Goal: Task Accomplishment & Management: Complete application form

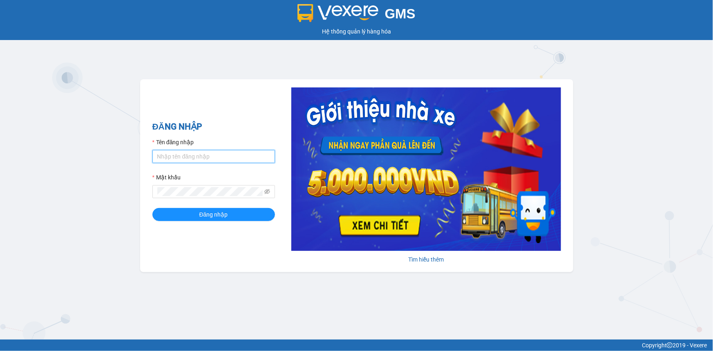
click at [234, 154] on input "Tên đăng nhập" at bounding box center [213, 156] width 123 height 13
type input "lienphuong.vtp"
click at [152, 208] on button "Đăng nhập" at bounding box center [213, 214] width 123 height 13
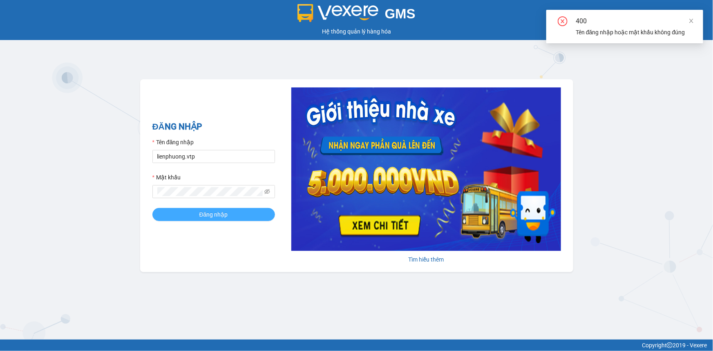
click at [196, 213] on button "Đăng nhập" at bounding box center [213, 214] width 123 height 13
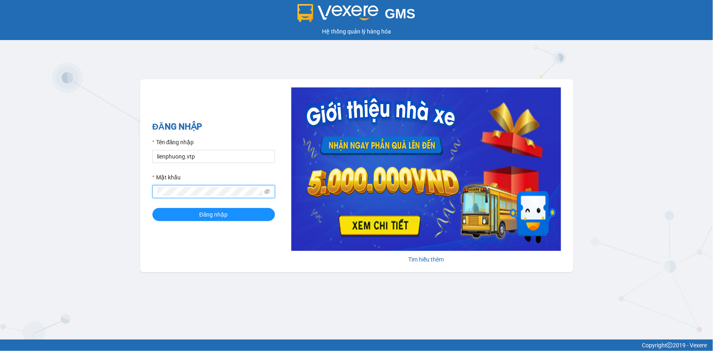
click at [136, 192] on div "GMS Hệ thống quản lý hàng hóa ĐĂNG NHẬP Tên đăng nhập lienphuong.vtp Mật khẩu Đ…" at bounding box center [356, 169] width 713 height 339
click at [152, 208] on button "Đăng nhập" at bounding box center [213, 214] width 123 height 13
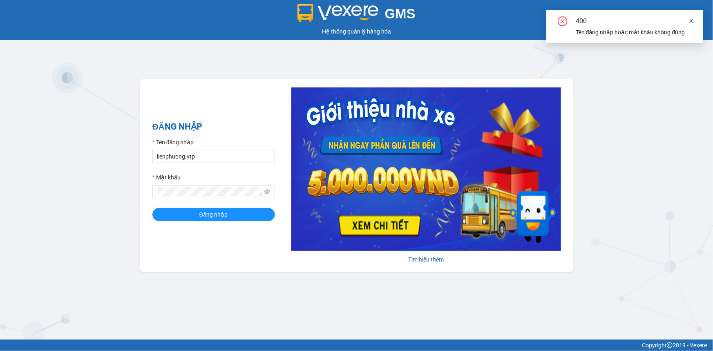
click at [692, 18] on icon "close" at bounding box center [691, 21] width 6 height 6
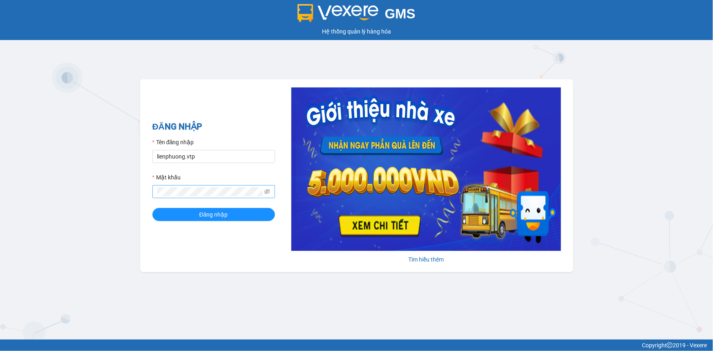
drag, startPoint x: 193, startPoint y: 197, endPoint x: 176, endPoint y: 197, distance: 16.7
click at [176, 197] on span at bounding box center [213, 191] width 123 height 13
click at [83, 202] on div "GMS Hệ thống quản lý hàng hóa ĐĂNG NHẬP Tên đăng nhập lienphuong.vtp Mật khẩu Đ…" at bounding box center [356, 169] width 713 height 339
click at [267, 194] on icon "eye-invisible" at bounding box center [267, 191] width 6 height 5
click at [152, 208] on button "Đăng nhập" at bounding box center [213, 214] width 123 height 13
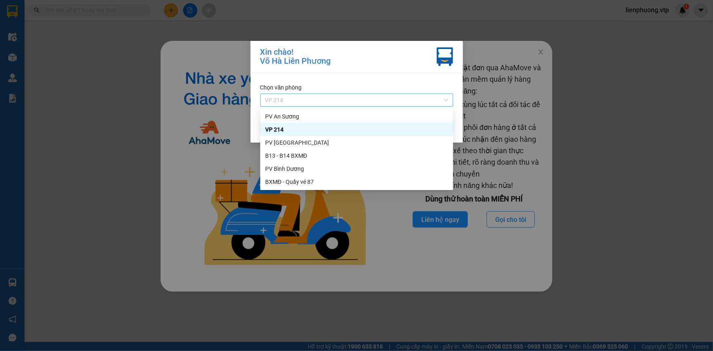
click at [342, 101] on span "VP 214" at bounding box center [356, 100] width 183 height 12
click at [302, 180] on div "BXMĐ - Quầy vé 87" at bounding box center [356, 181] width 183 height 9
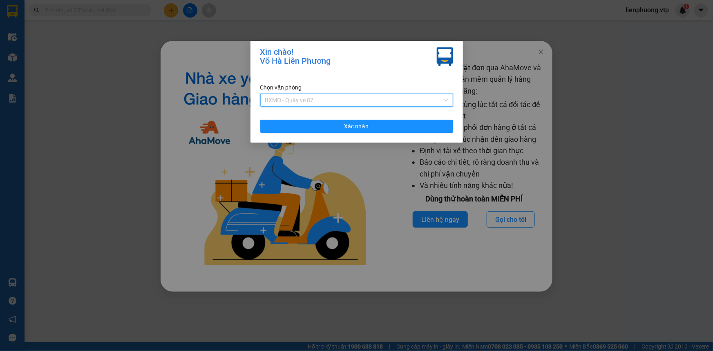
click at [322, 100] on span "BXMĐ - Quầy vé 87" at bounding box center [356, 100] width 183 height 12
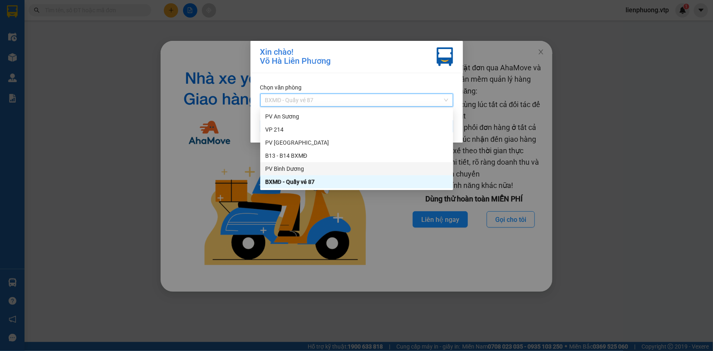
click at [293, 171] on div "PV Bình Dương" at bounding box center [356, 168] width 183 height 9
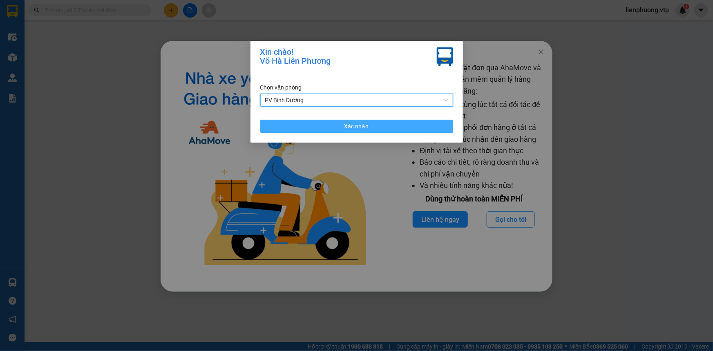
click at [332, 124] on button "Xác nhận" at bounding box center [356, 126] width 193 height 13
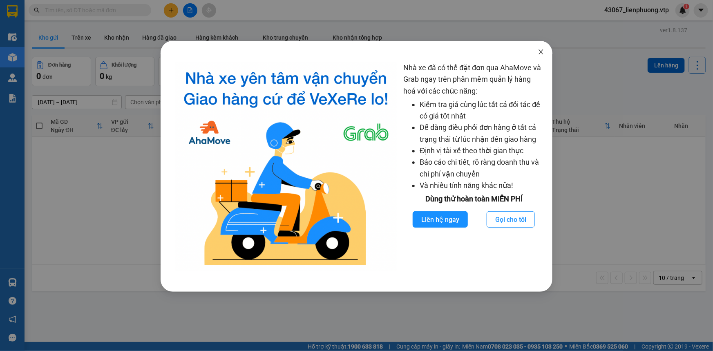
click at [539, 52] on icon "close" at bounding box center [541, 52] width 7 height 7
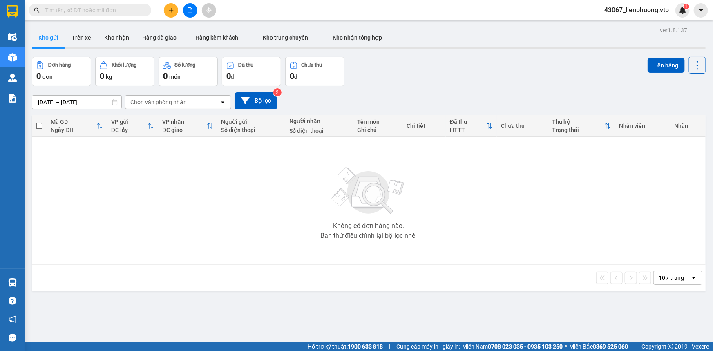
click at [169, 9] on icon "plus" at bounding box center [171, 10] width 6 height 6
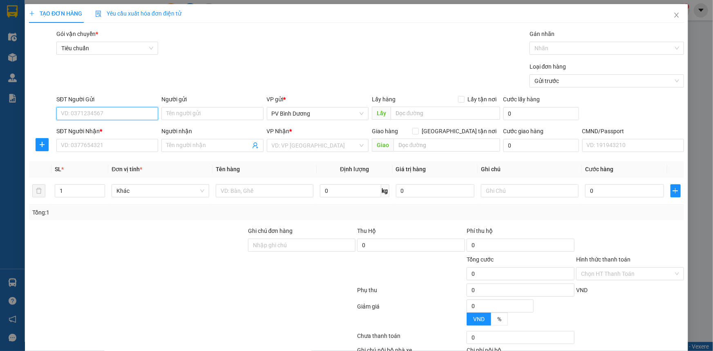
click at [130, 113] on input "SĐT Người Gửi" at bounding box center [107, 113] width 102 height 13
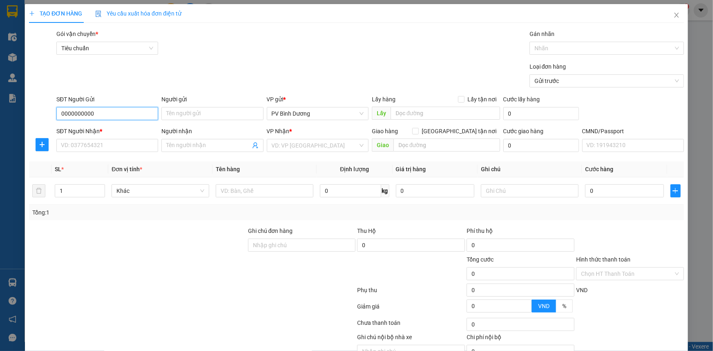
type input "0000000000"
type input "bc"
click at [120, 149] on input "SĐT Người Nhận *" at bounding box center [107, 145] width 102 height 13
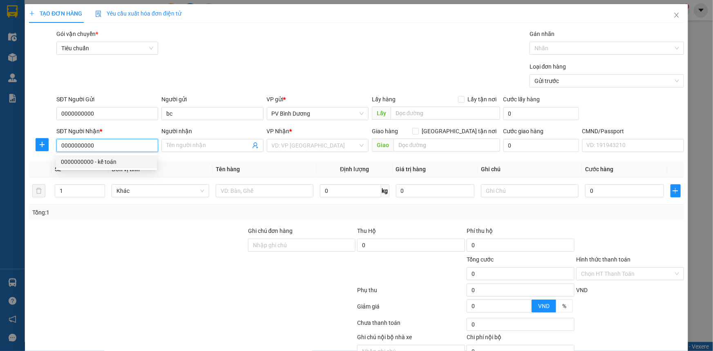
type input "0367241928"
type input "BC"
type input "EPO"
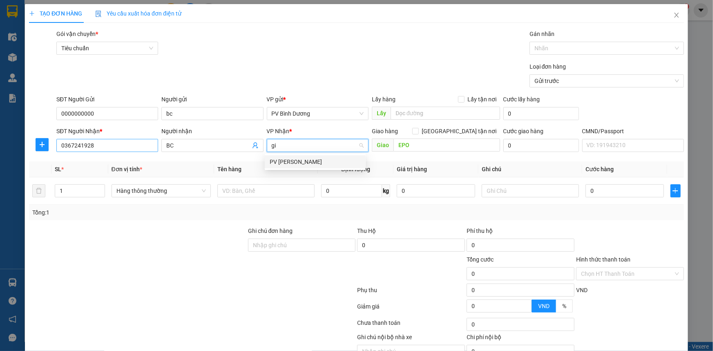
type input "gia"
click at [288, 162] on div "PV [PERSON_NAME]" at bounding box center [315, 161] width 91 height 9
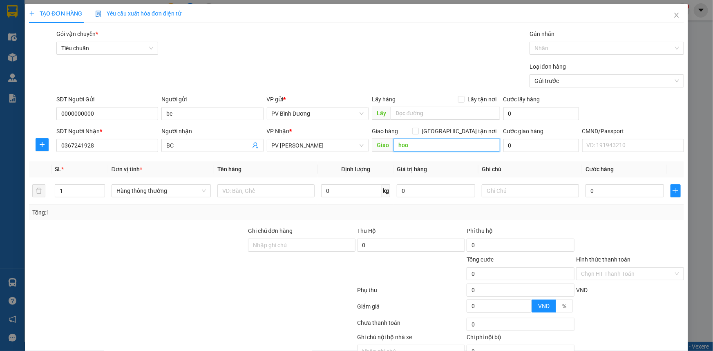
click at [408, 147] on input "hoo" at bounding box center [446, 144] width 107 height 13
type input "hồ vịt"
click at [262, 193] on input "text" at bounding box center [265, 190] width 97 height 13
type input "bc"
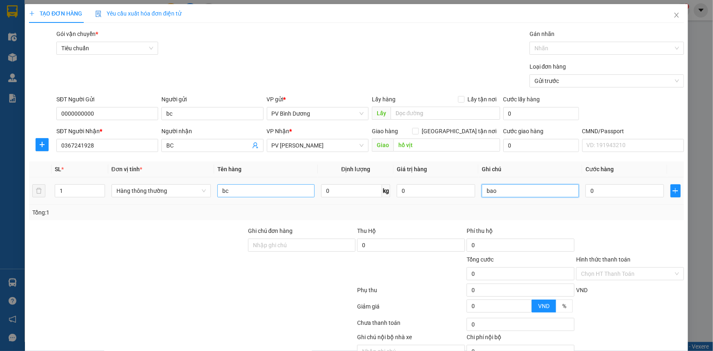
type input "bao"
type input "5"
type input "50"
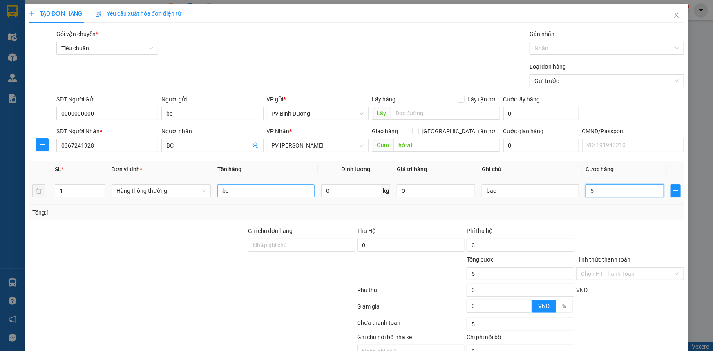
type input "50"
type input "500"
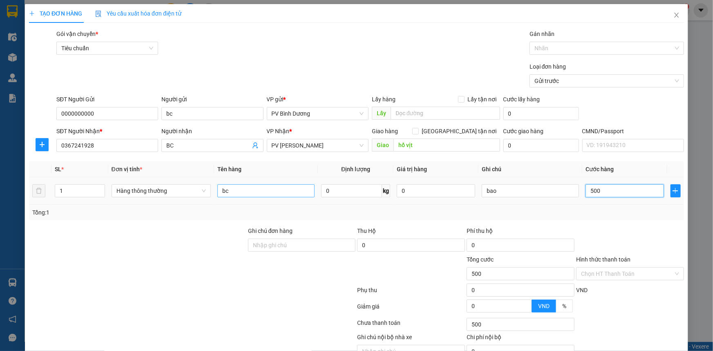
type input "5.000"
type input "50.000"
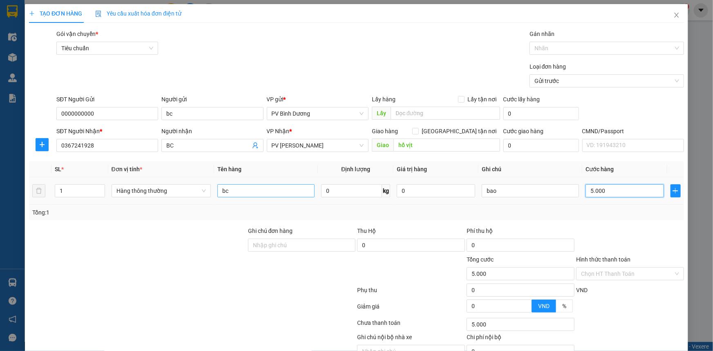
type input "50.000"
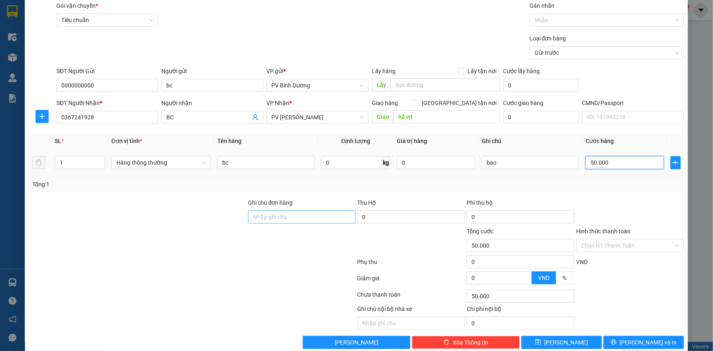
scroll to position [41, 0]
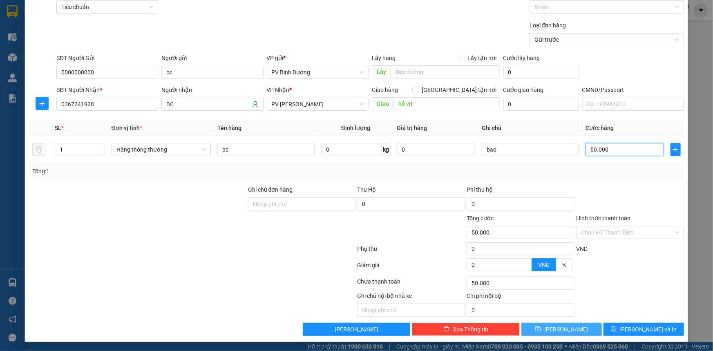
type input "50.000"
click at [560, 327] on span "[PERSON_NAME]" at bounding box center [566, 329] width 44 height 9
type input "0"
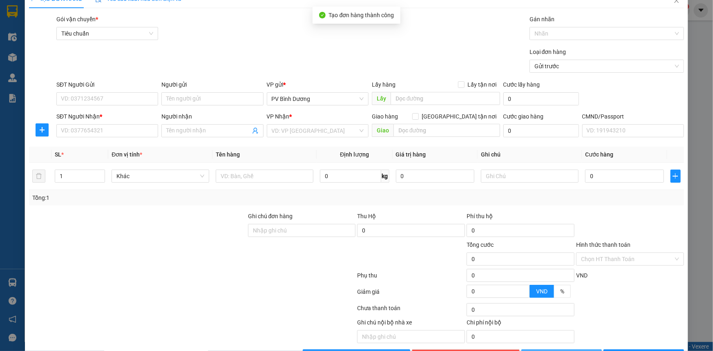
scroll to position [0, 0]
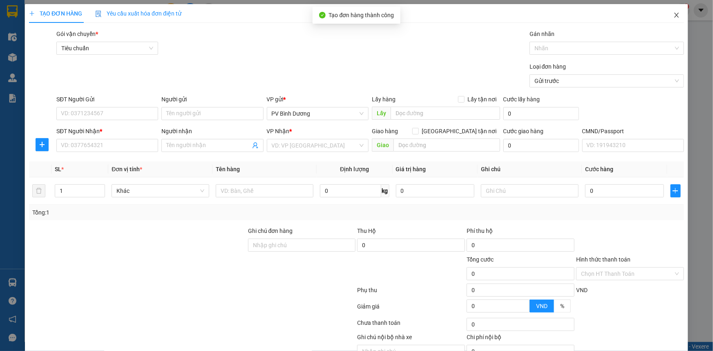
click at [673, 13] on icon "close" at bounding box center [676, 15] width 7 height 7
